Goal: Task Accomplishment & Management: Use online tool/utility

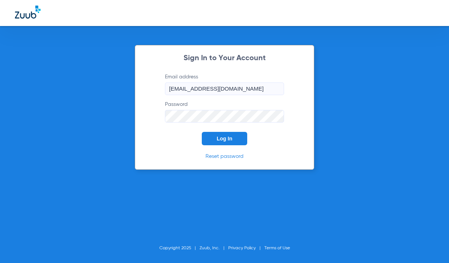
click at [222, 140] on span "Log In" at bounding box center [225, 139] width 16 height 6
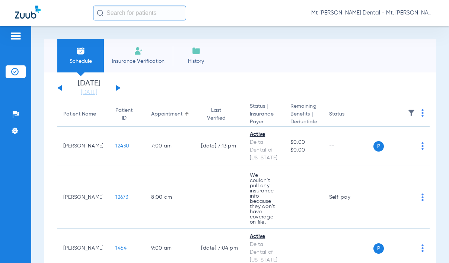
click at [116, 13] on input "text" at bounding box center [139, 13] width 93 height 15
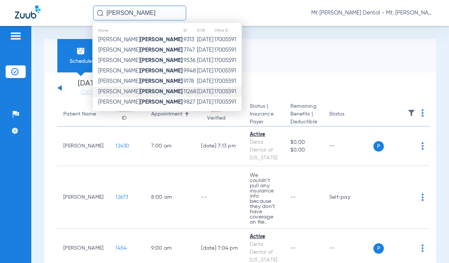
type input "[PERSON_NAME]"
click at [140, 90] on strong "[PERSON_NAME]" at bounding box center [161, 92] width 43 height 6
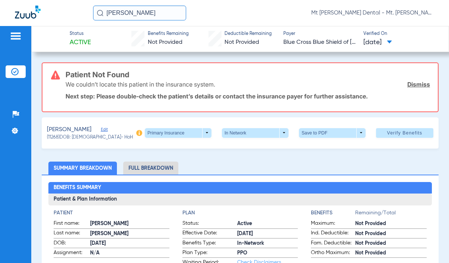
click at [407, 80] on div "We couldn’t locate this patient in the insurance system. Dismiss" at bounding box center [247, 84] width 364 height 19
click at [407, 86] on link "Dismiss" at bounding box center [418, 84] width 23 height 7
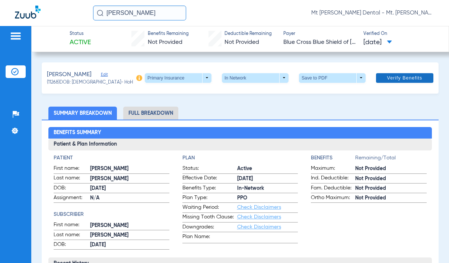
click at [381, 78] on span at bounding box center [404, 78] width 57 height 18
